Goal: Register for event/course

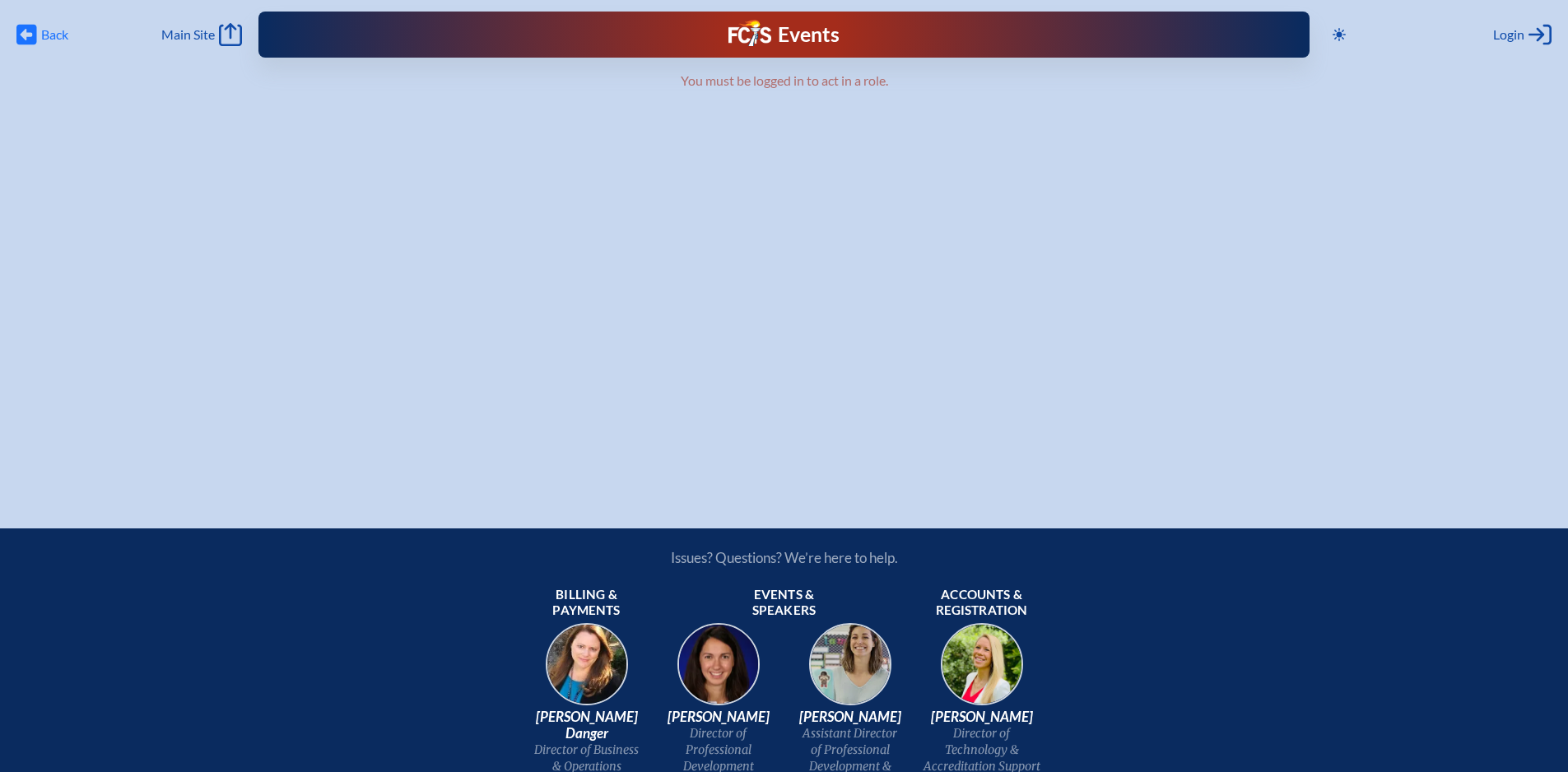
click at [40, 31] on span "Back Back" at bounding box center [42, 34] width 51 height 23
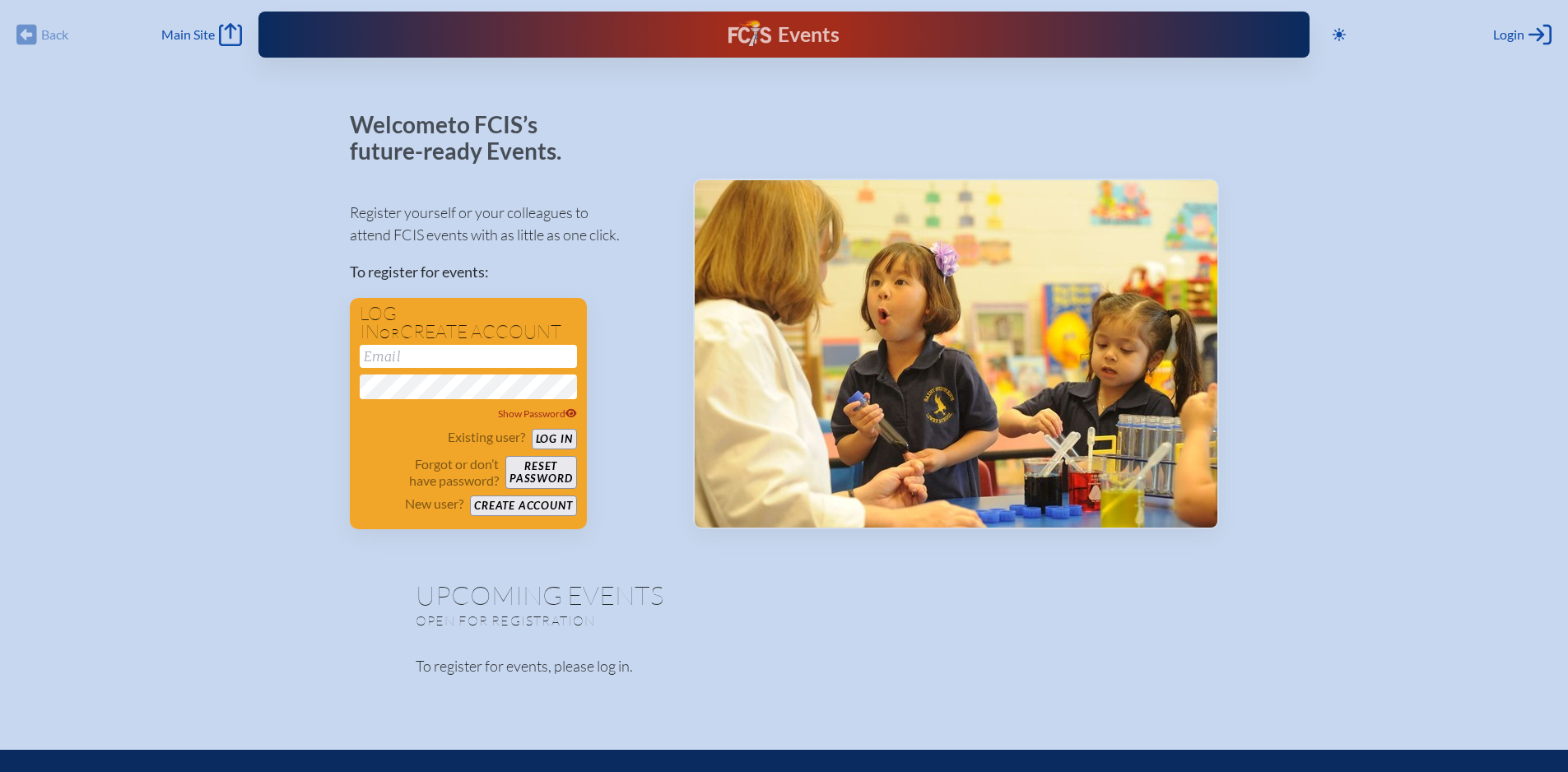
type input "[EMAIL_ADDRESS][DOMAIN_NAME]"
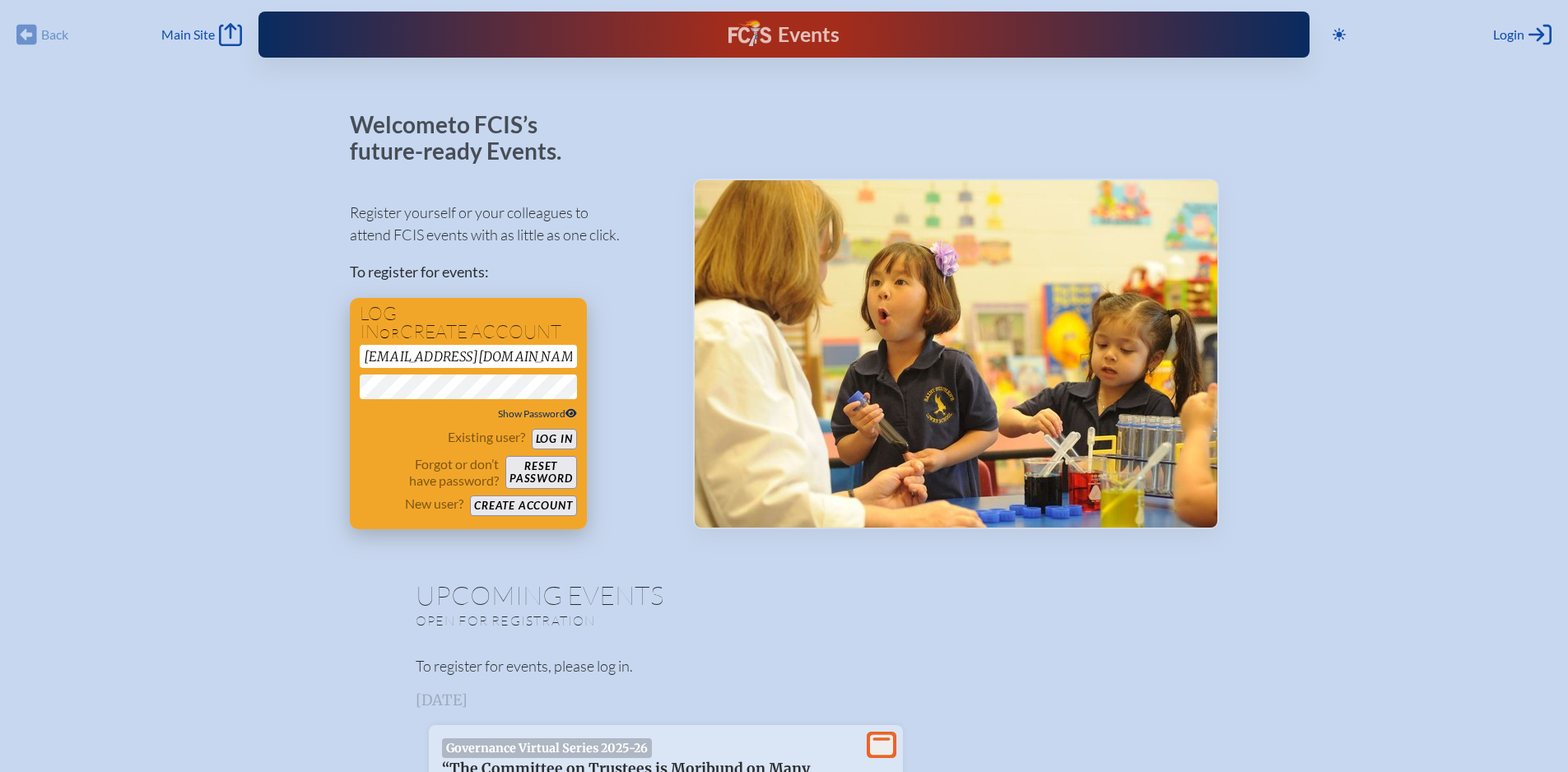
click at [571, 413] on icon at bounding box center [571, 414] width 11 height 10
click at [560, 435] on button "Log in" at bounding box center [555, 439] width 46 height 21
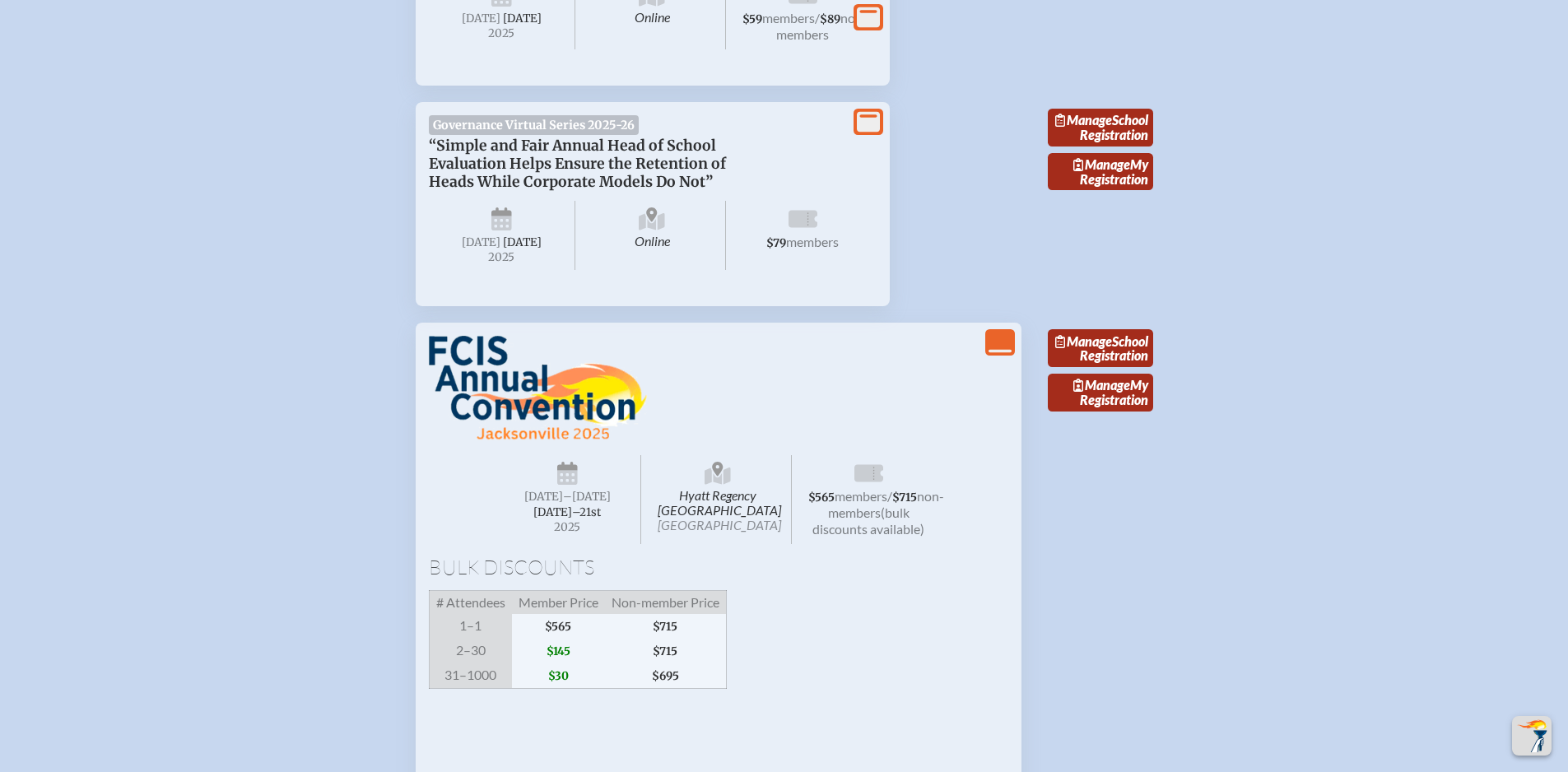
scroll to position [2222, 0]
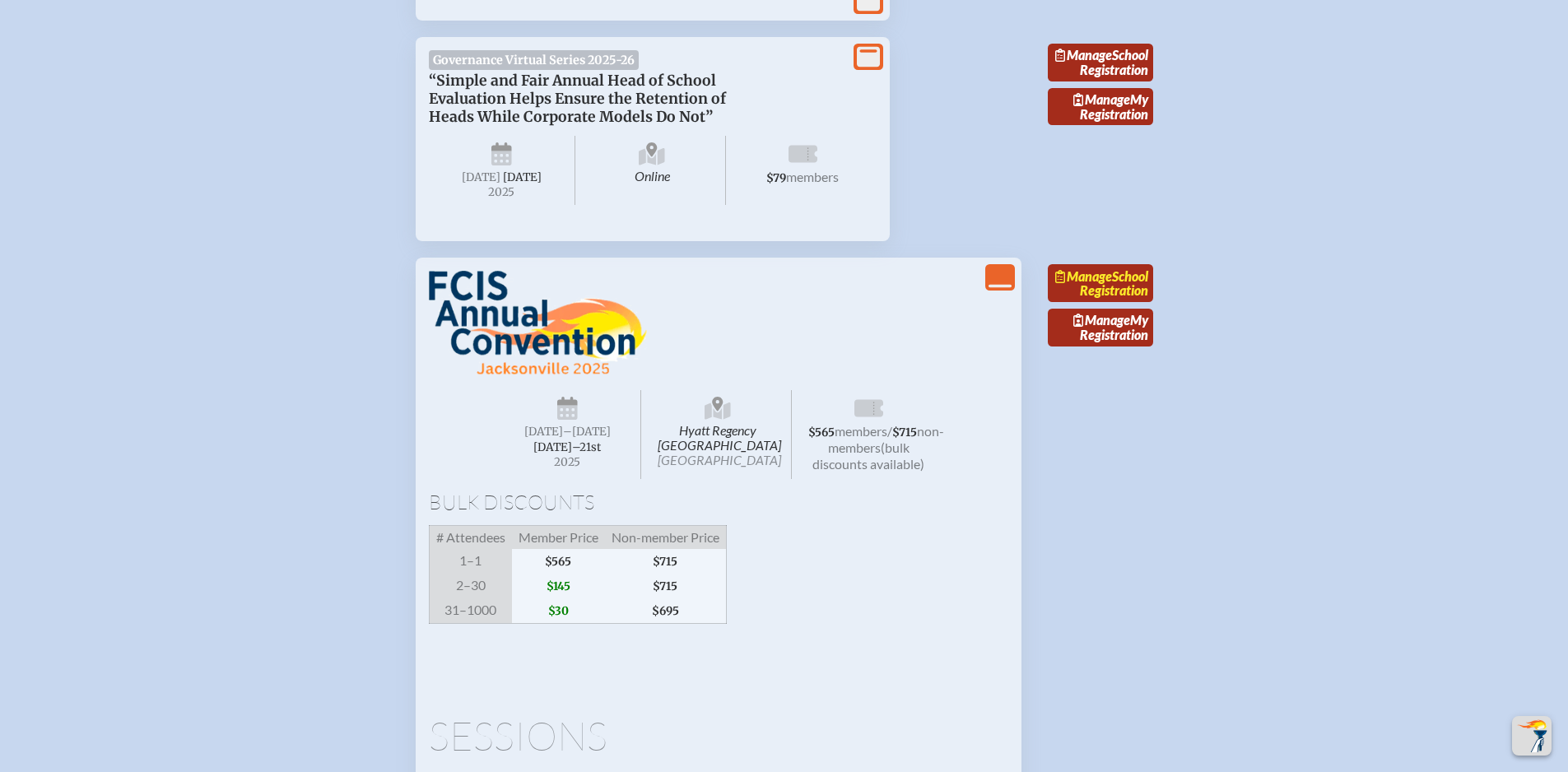
click at [1111, 284] on span "Manage" at bounding box center [1083, 276] width 57 height 15
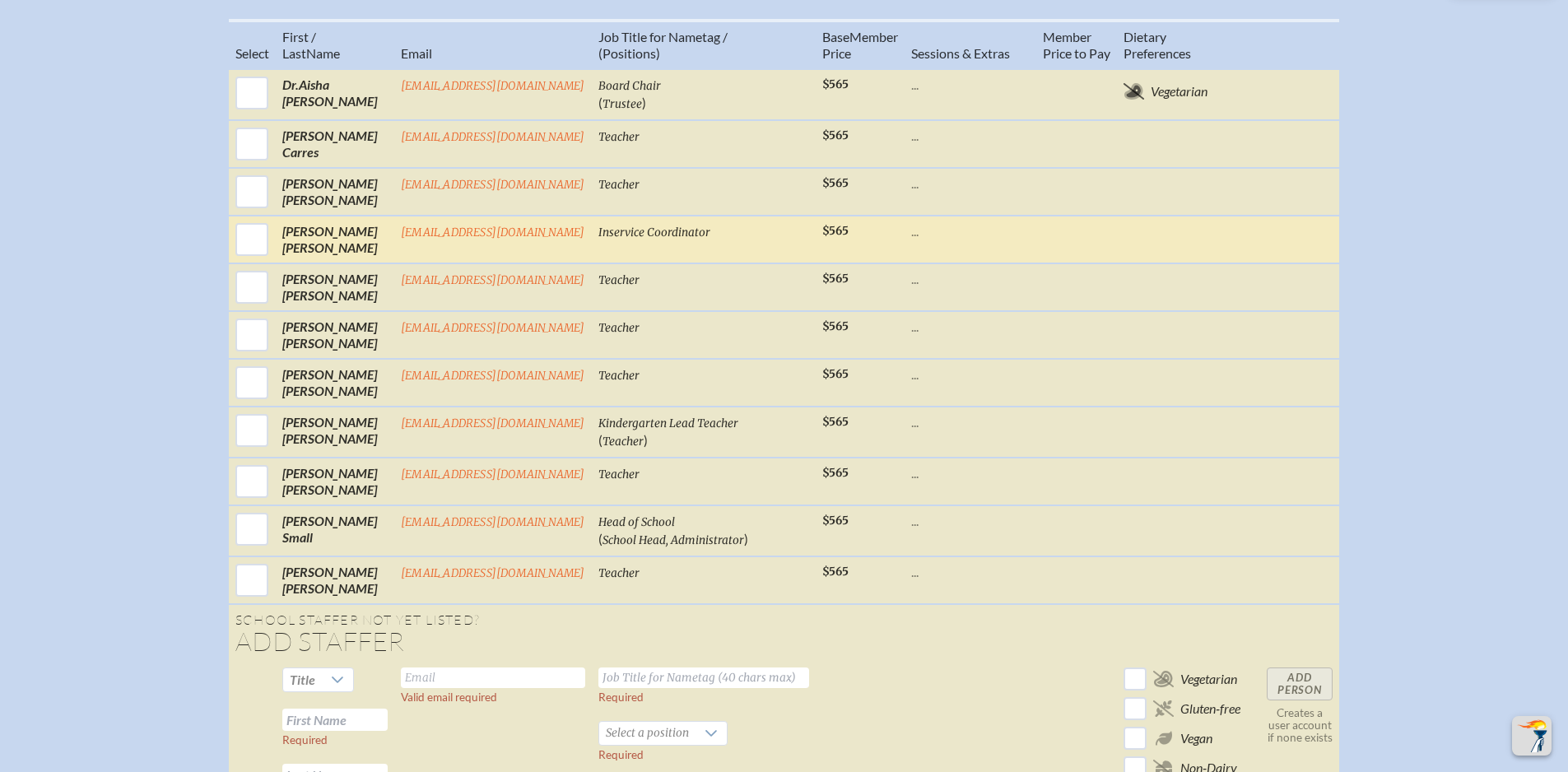
scroll to position [823, 0]
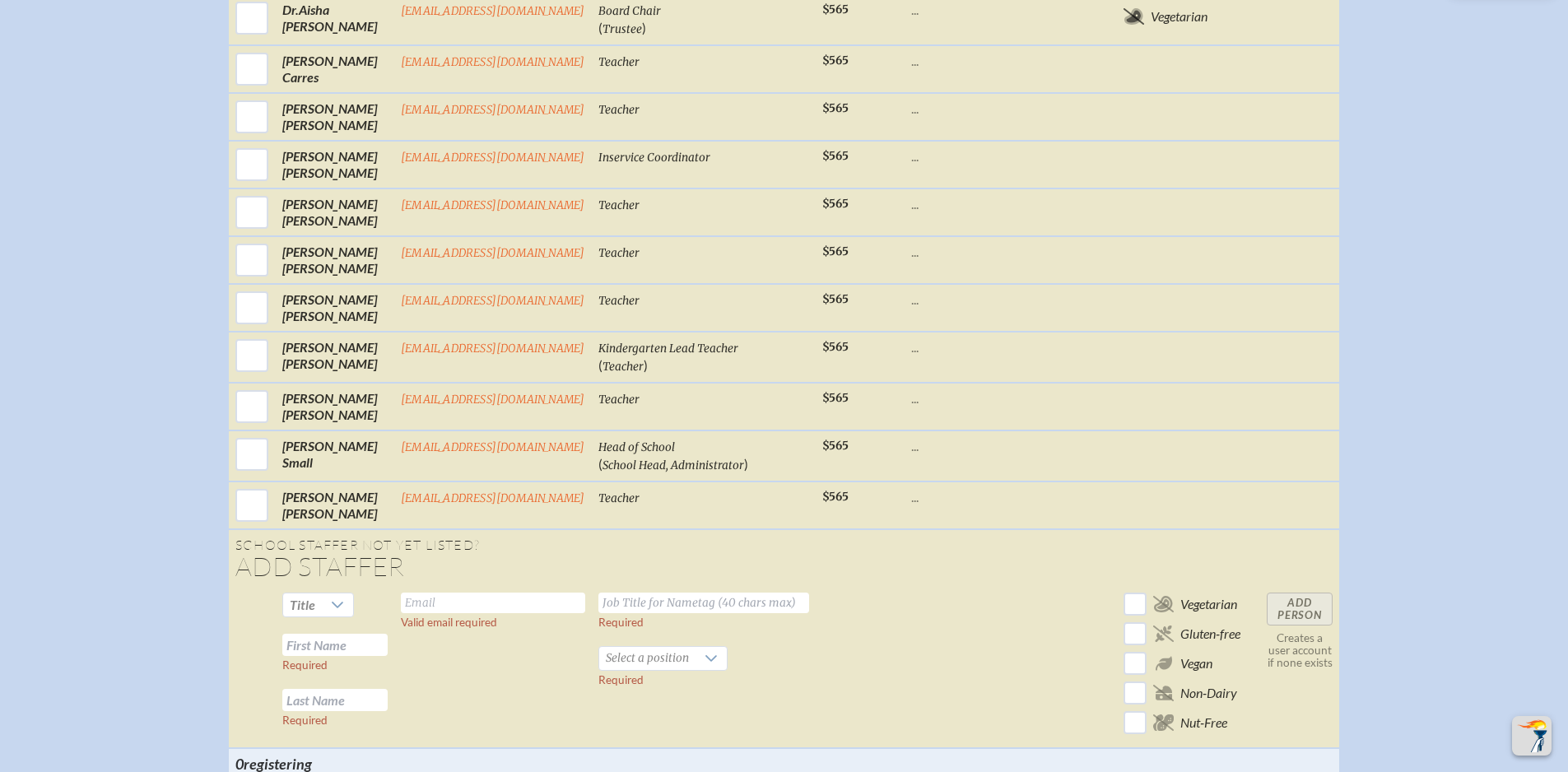
click at [1299, 619] on td "Add Person Creates a user account if none exists" at bounding box center [1300, 667] width 79 height 162
click at [341, 611] on icon at bounding box center [338, 605] width 13 height 13
click at [308, 693] on li "Dr" at bounding box center [315, 696] width 70 height 23
click at [438, 613] on input "text" at bounding box center [493, 604] width 185 height 21
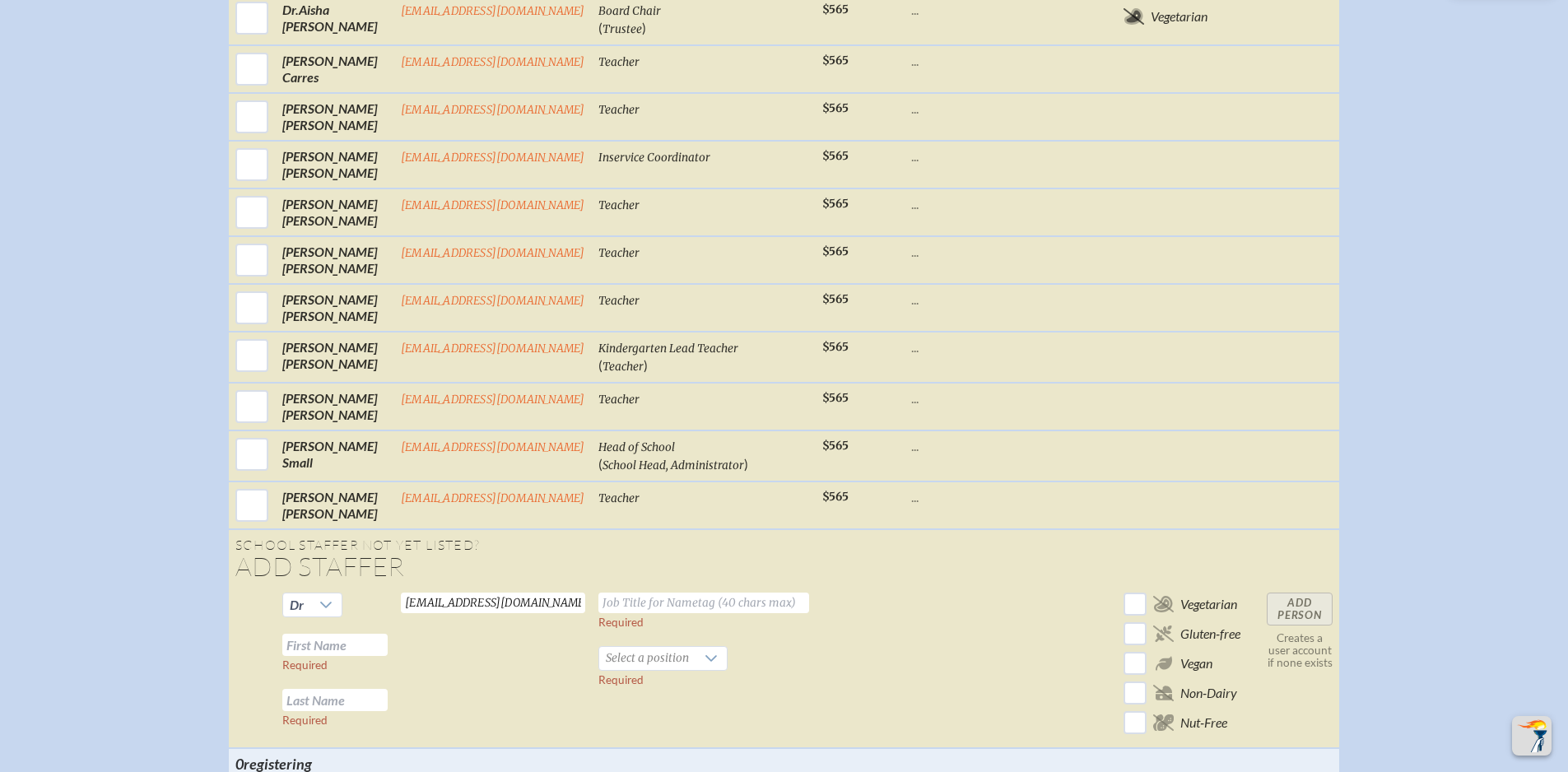
type input "bwilliams@cornerstonelc.com"
click at [647, 613] on input "text" at bounding box center [704, 604] width 210 height 21
type input "Assistant Director"
click at [341, 656] on input "text" at bounding box center [335, 644] width 106 height 22
type input "Bryan"
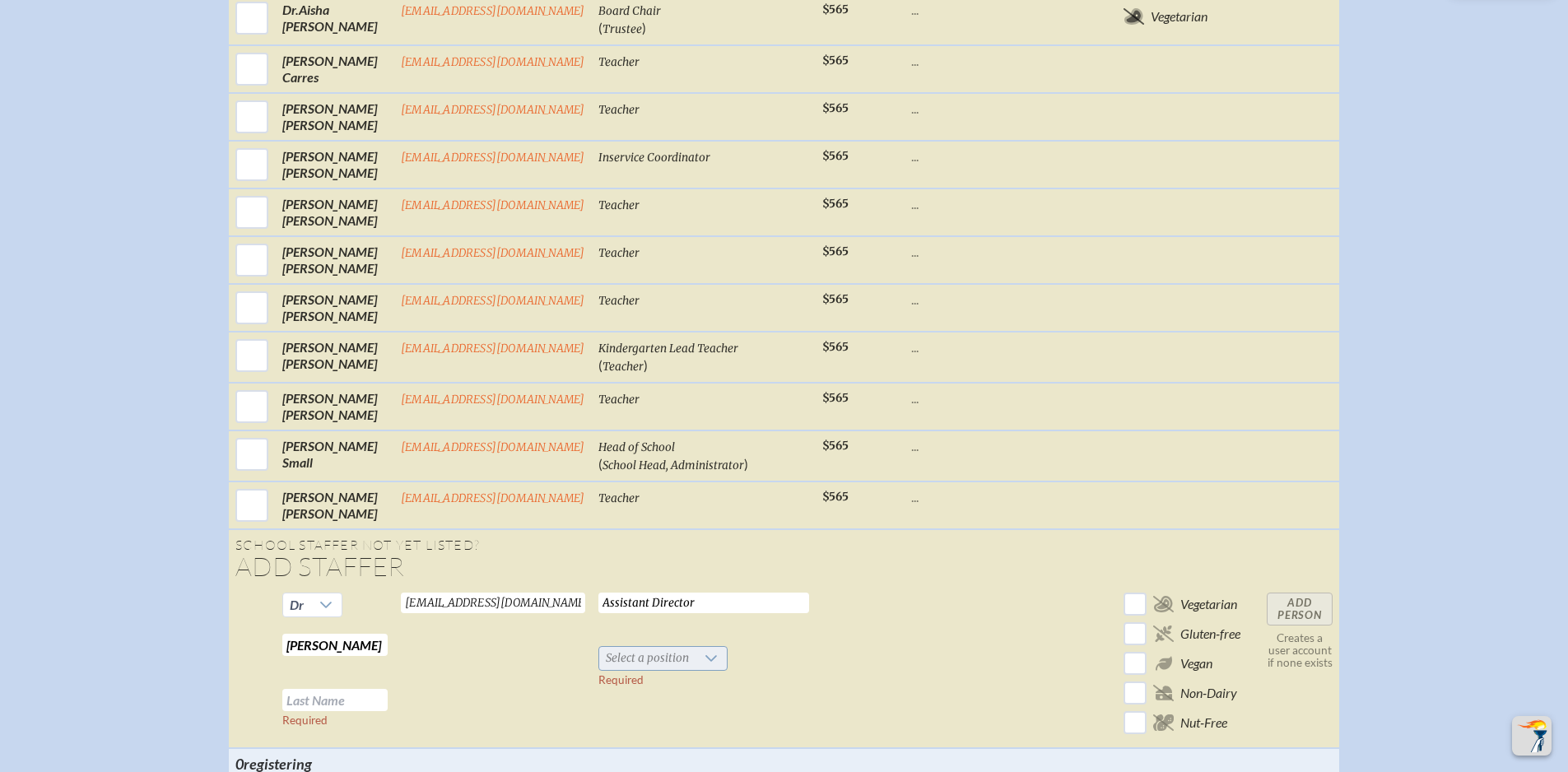
click at [708, 665] on icon at bounding box center [711, 659] width 13 height 13
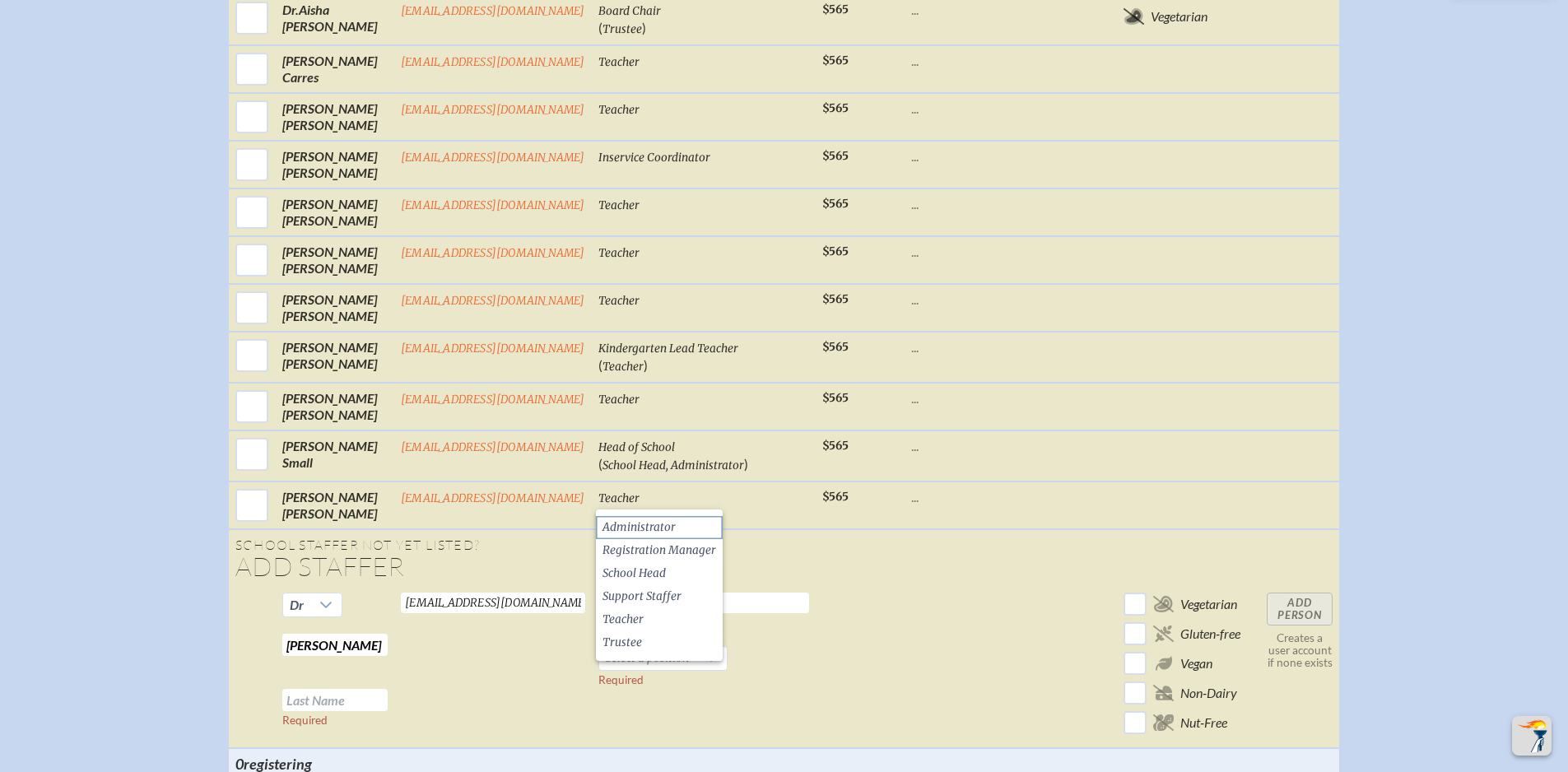
click at [679, 520] on li "Administrator" at bounding box center [659, 527] width 127 height 23
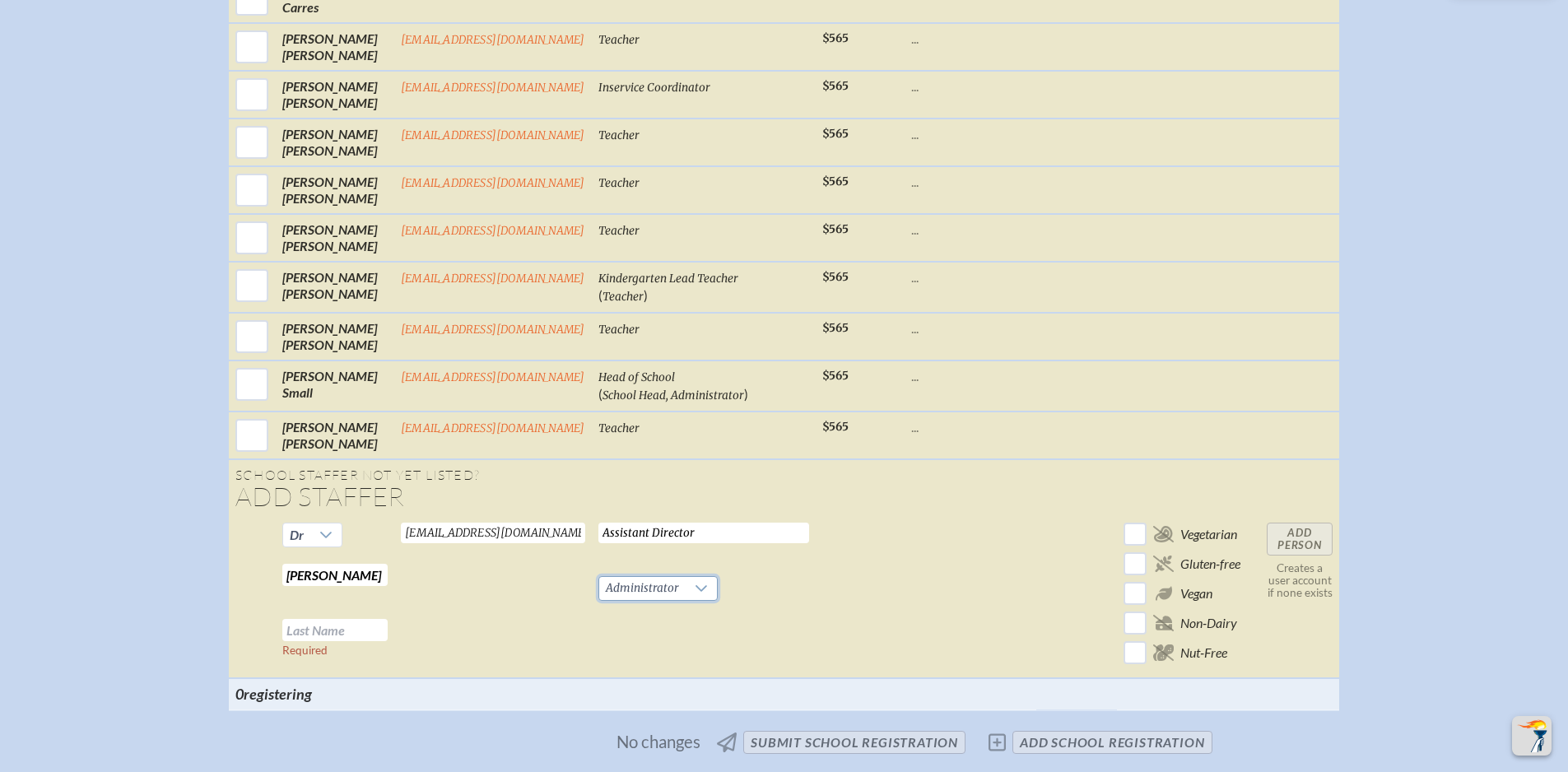
scroll to position [988, 0]
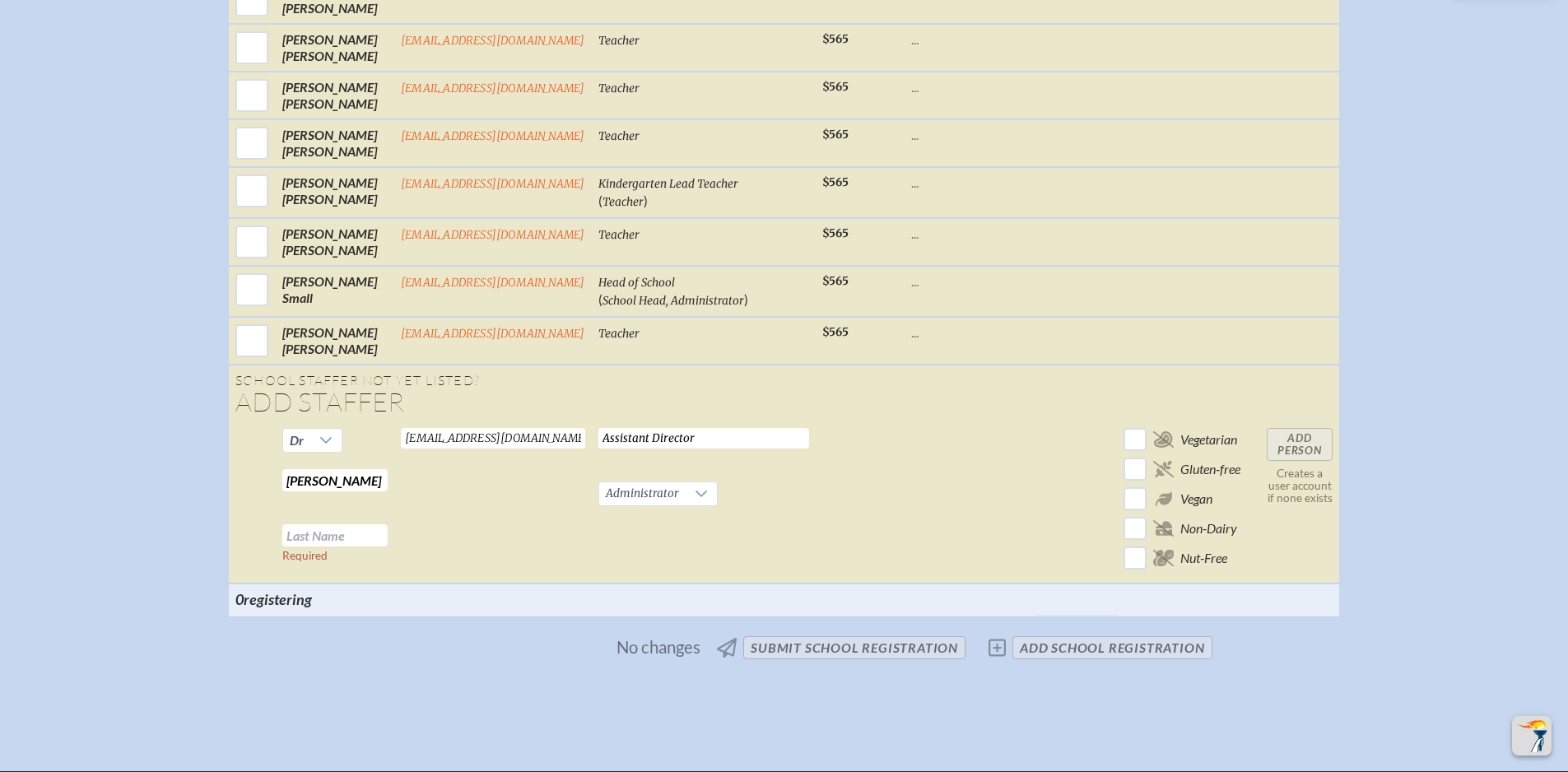
click at [340, 546] on input "text" at bounding box center [335, 535] width 106 height 22
type input "Williams"
click at [1299, 458] on input "Add Person" at bounding box center [1300, 445] width 66 height 33
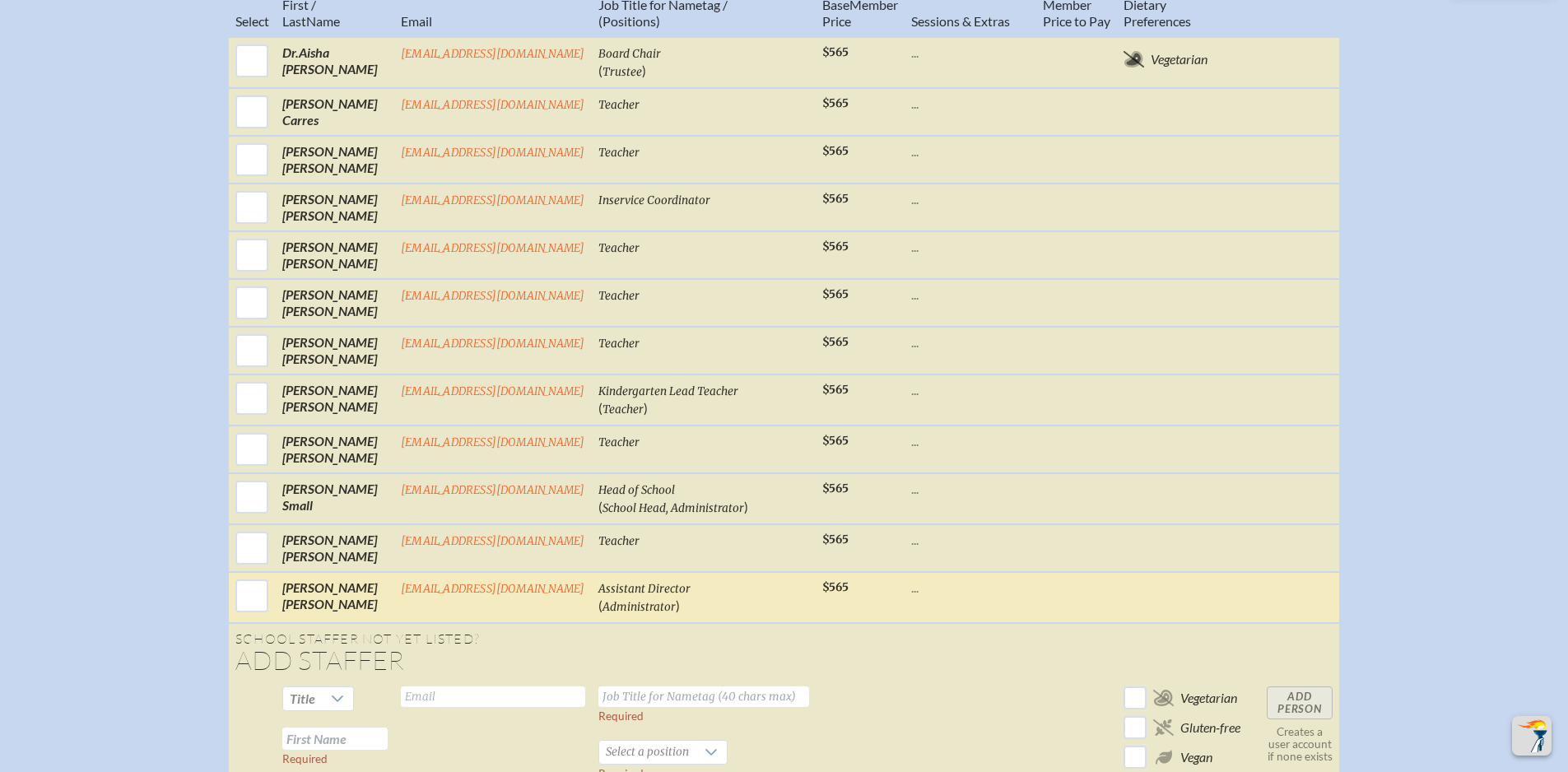
scroll to position [741, 0]
